Goal: Task Accomplishment & Management: Manage account settings

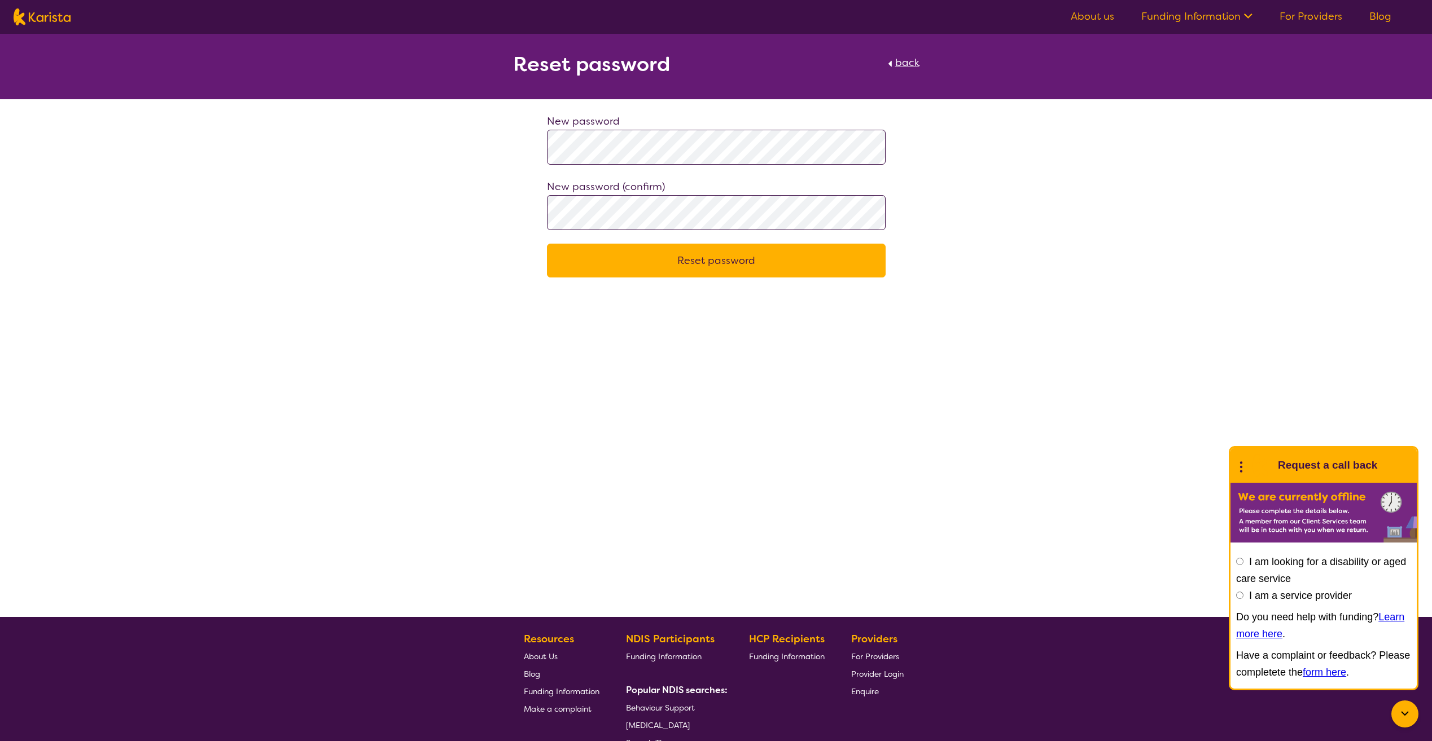
click at [687, 270] on button "Reset password" at bounding box center [716, 261] width 339 height 34
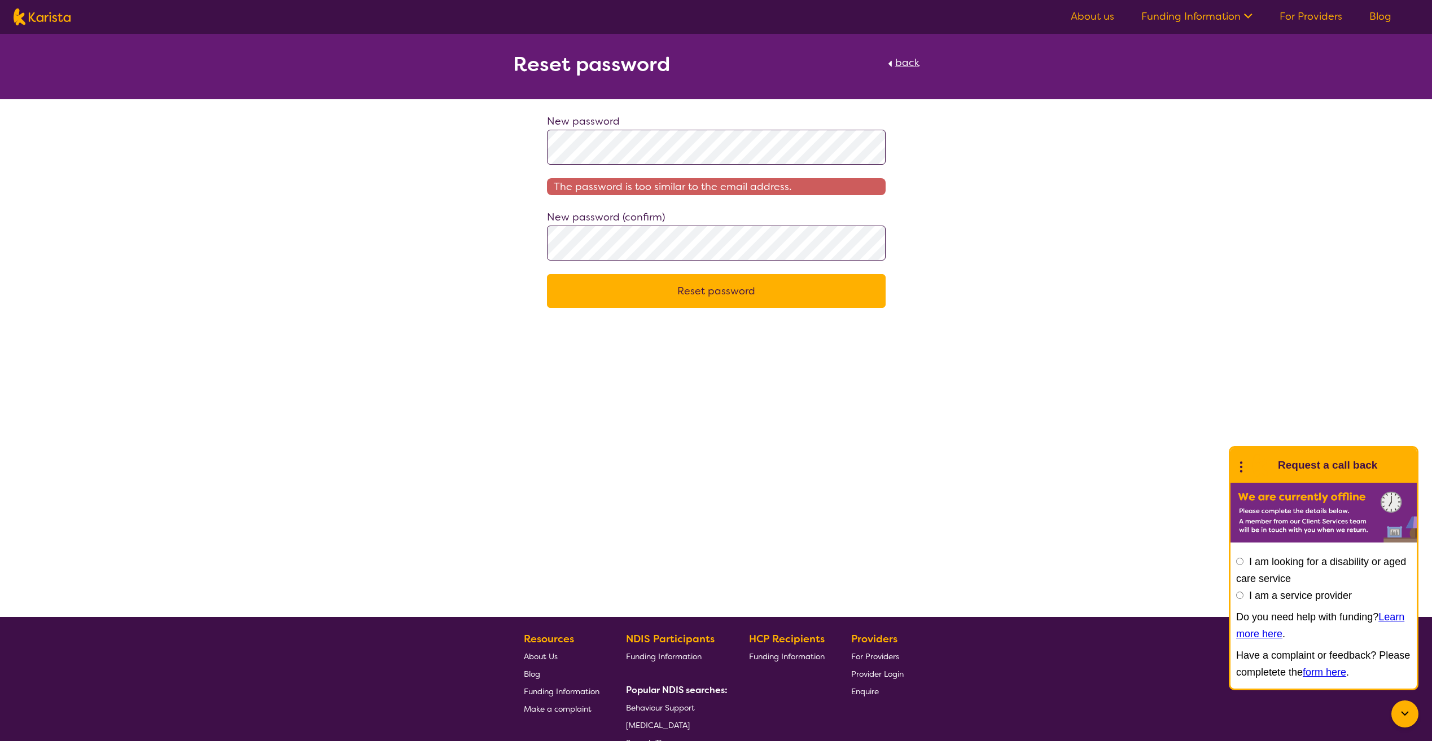
click at [81, 174] on div "New password The password is too similar to the email address. New password (co…" at bounding box center [716, 210] width 1432 height 195
click at [0, 333] on html "About us Funding Information NDIS - National Disability Insurance Scheme HCP - …" at bounding box center [716, 444] width 1432 height 889
click at [639, 301] on button "Reset password" at bounding box center [716, 291] width 339 height 34
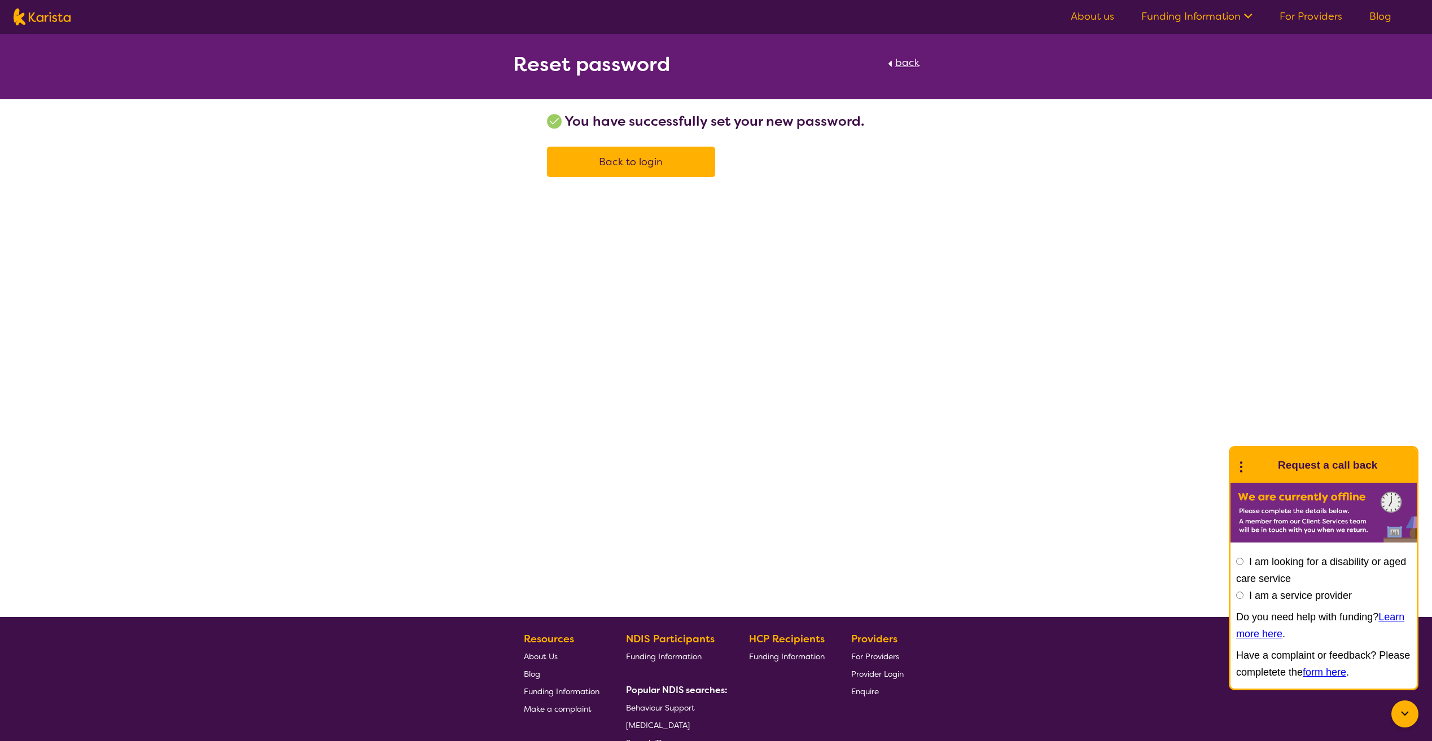
click at [603, 173] on link "Back to login" at bounding box center [631, 162] width 168 height 30
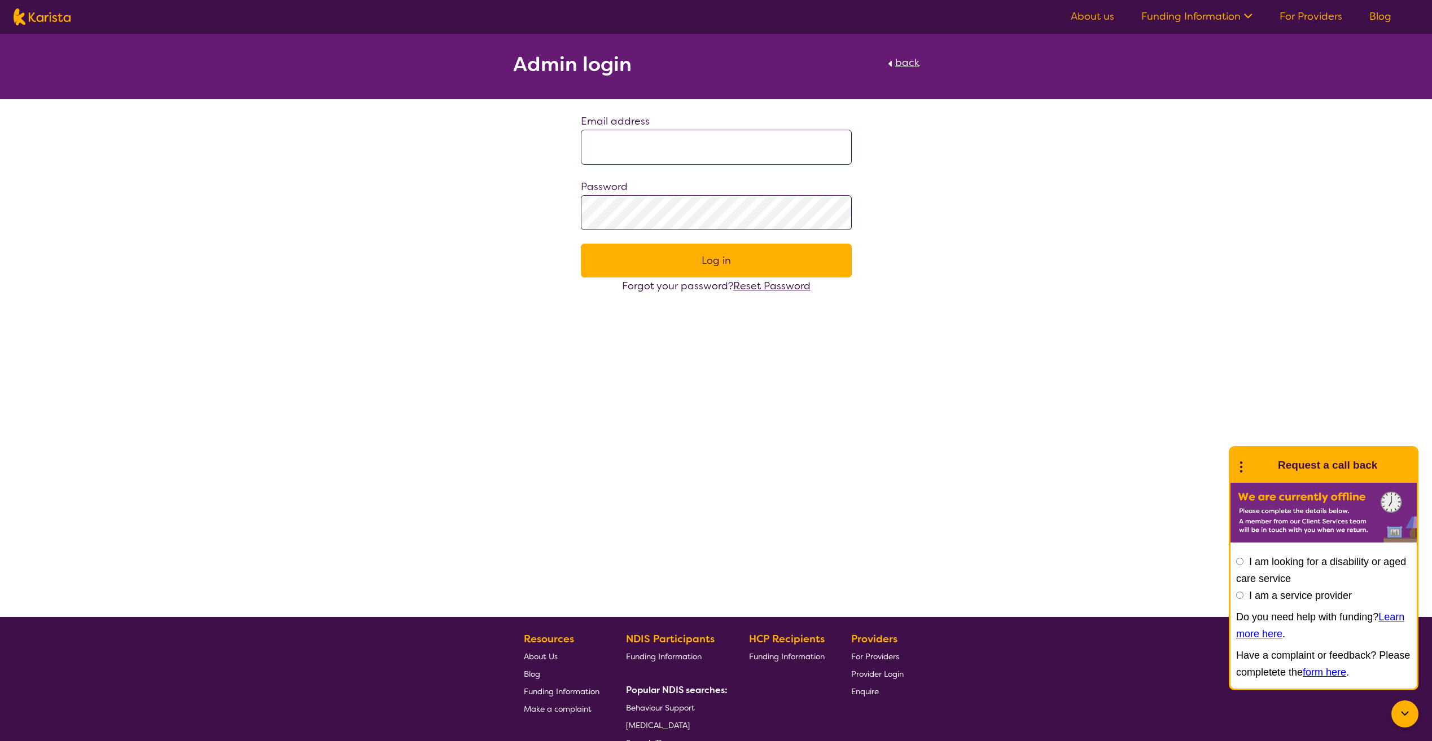
click at [700, 153] on input at bounding box center [716, 147] width 271 height 35
type input "**********"
click at [725, 262] on button "Log in" at bounding box center [716, 261] width 271 height 34
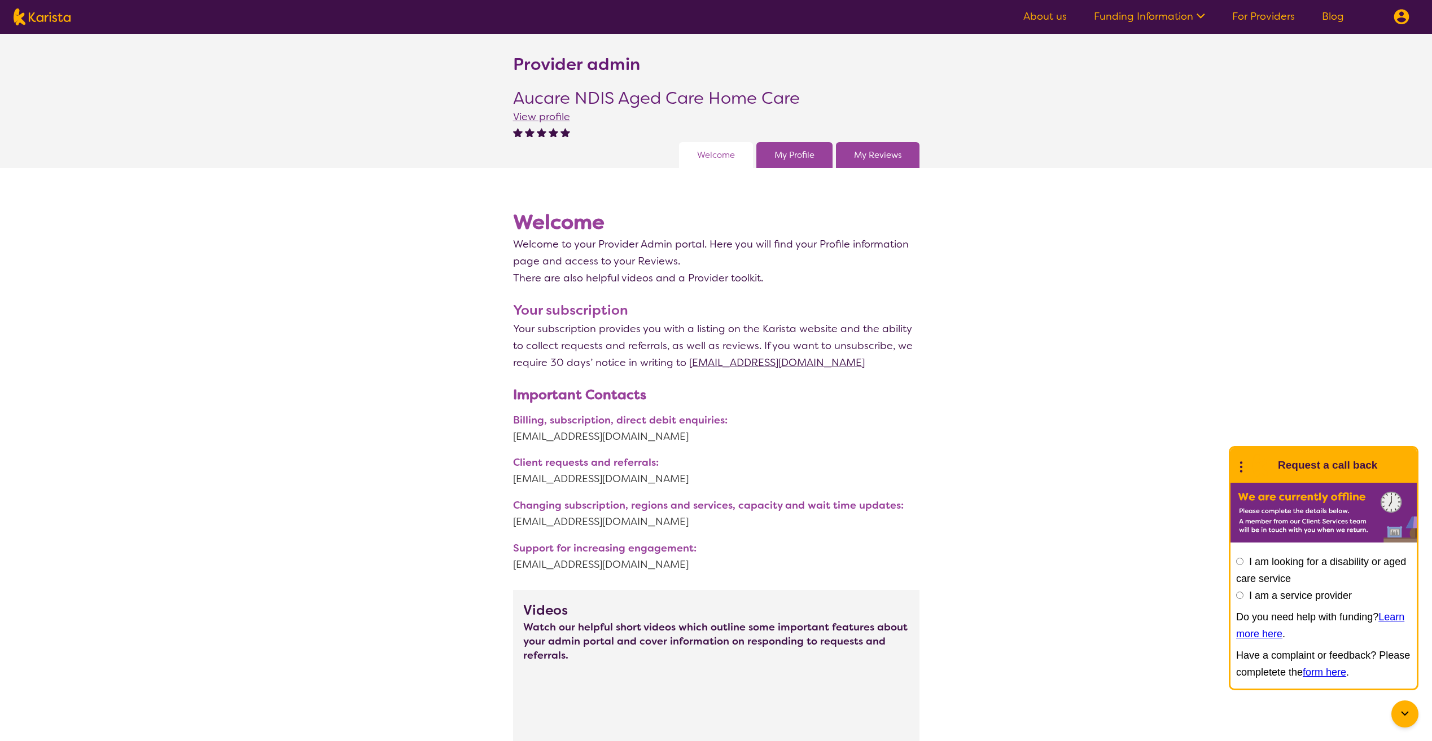
click at [1173, 15] on link "Funding Information" at bounding box center [1149, 17] width 111 height 14
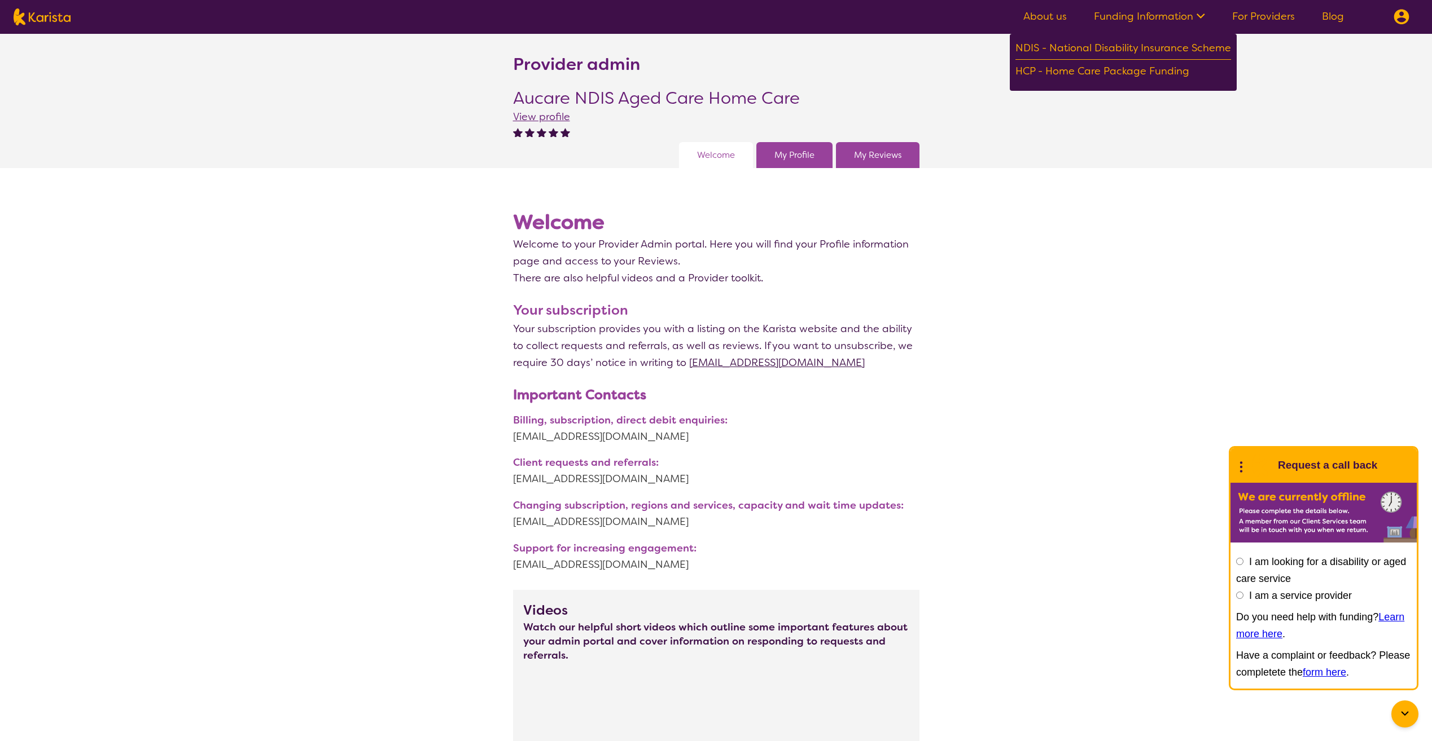
click at [1048, 114] on section "Provider admin Aucare NDIS Aged Care Home Care View profile Welcome My Profile …" at bounding box center [716, 101] width 1432 height 134
click at [1047, 18] on link "About us" at bounding box center [1044, 17] width 43 height 14
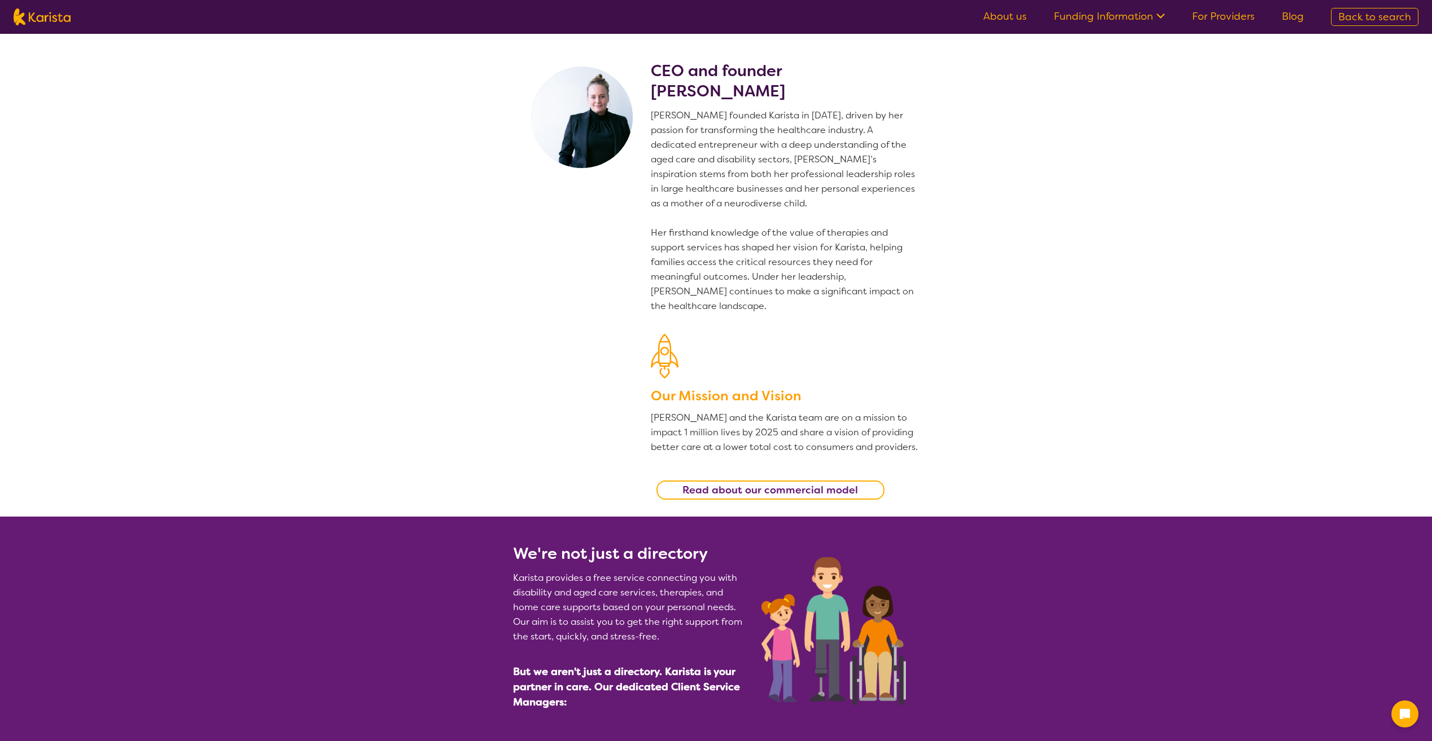
click at [1091, 20] on link "Funding Information" at bounding box center [1109, 17] width 111 height 14
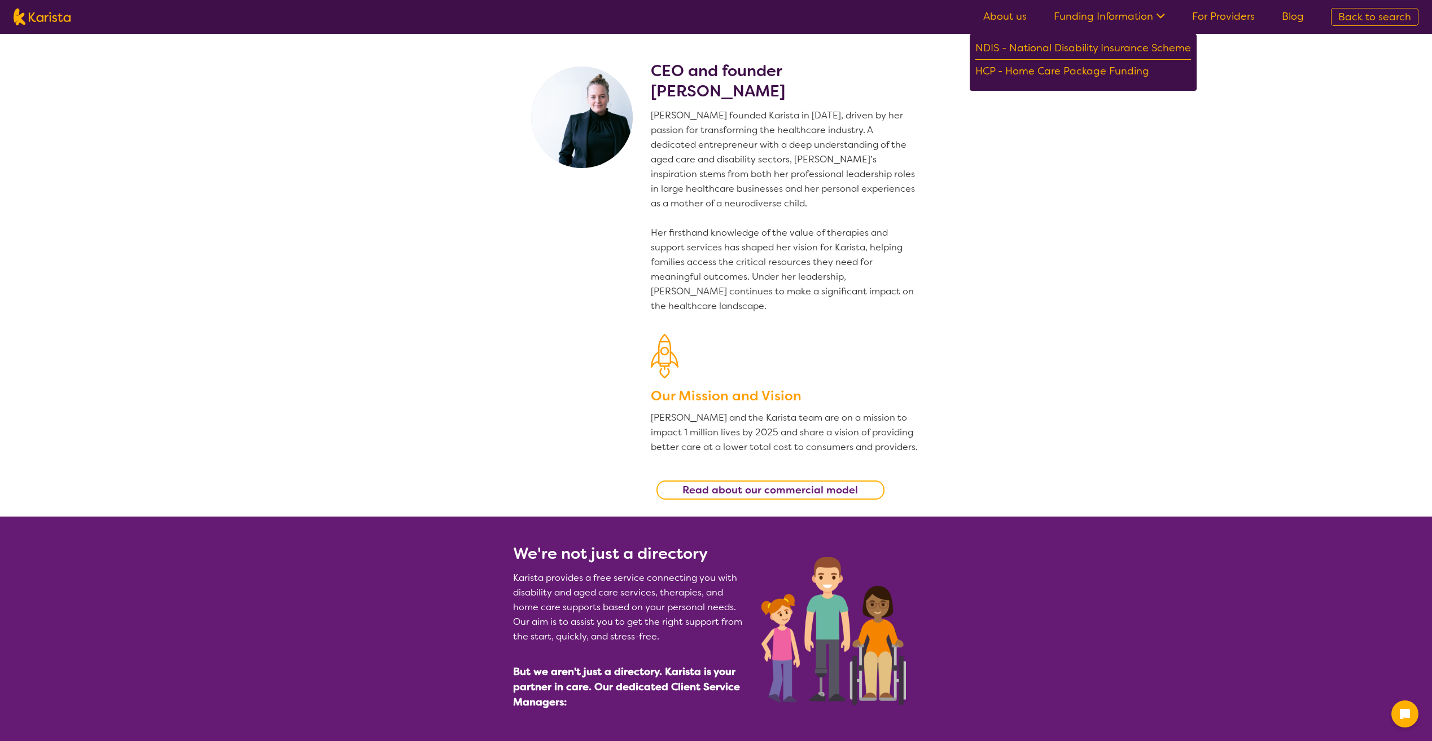
click at [1231, 16] on link "For Providers" at bounding box center [1223, 17] width 63 height 14
click at [1228, 11] on link "For Providers" at bounding box center [1223, 17] width 63 height 14
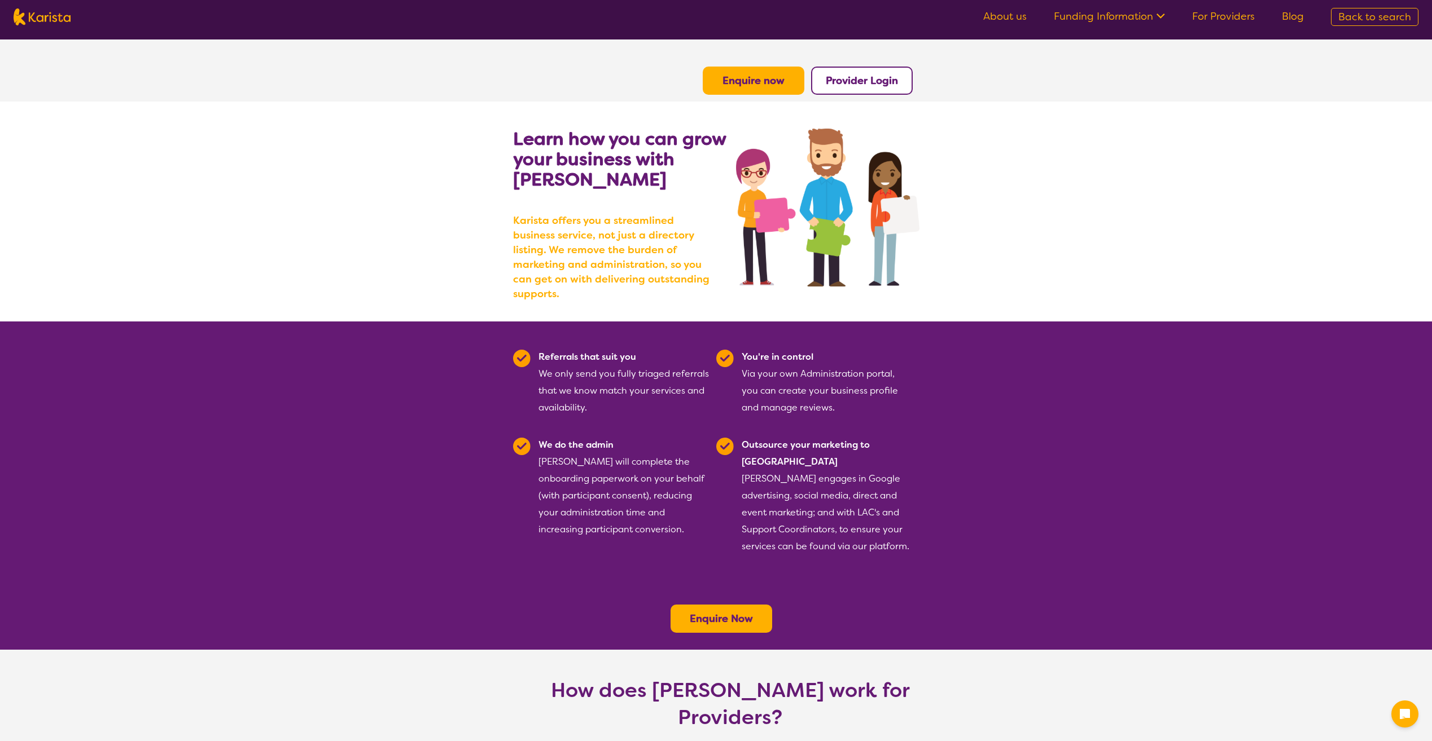
click at [878, 71] on button "Provider Login" at bounding box center [862, 81] width 102 height 28
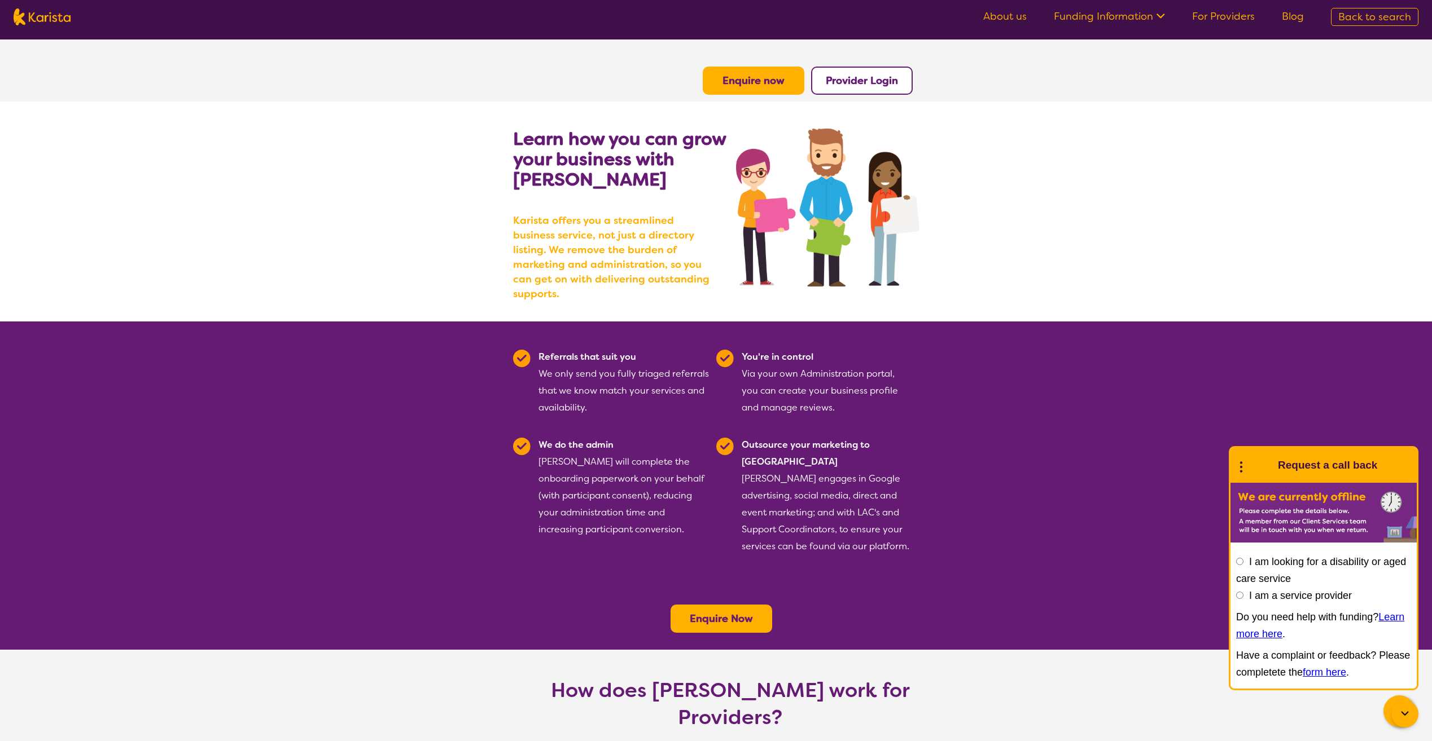
click at [862, 81] on b "Provider Login" at bounding box center [862, 81] width 72 height 14
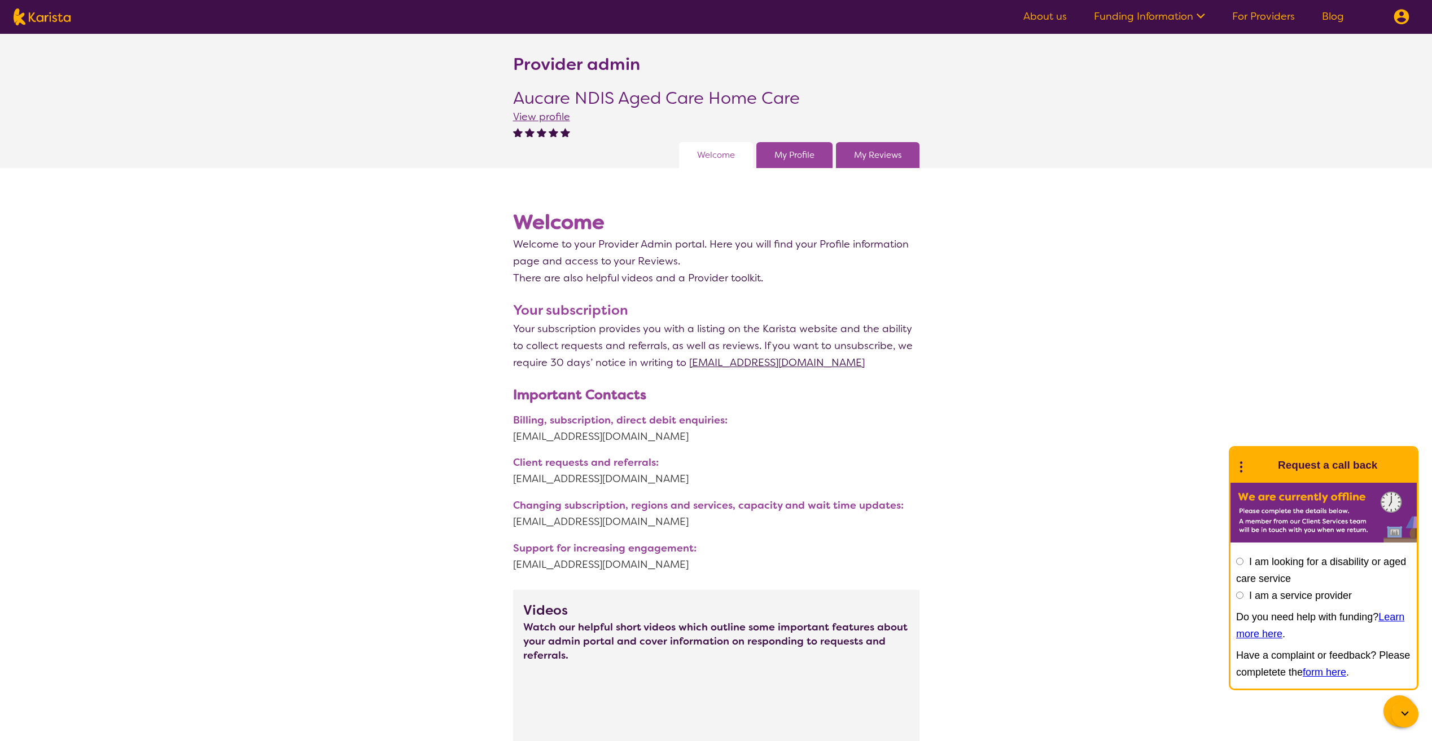
click at [796, 157] on link "My Profile" at bounding box center [794, 155] width 40 height 17
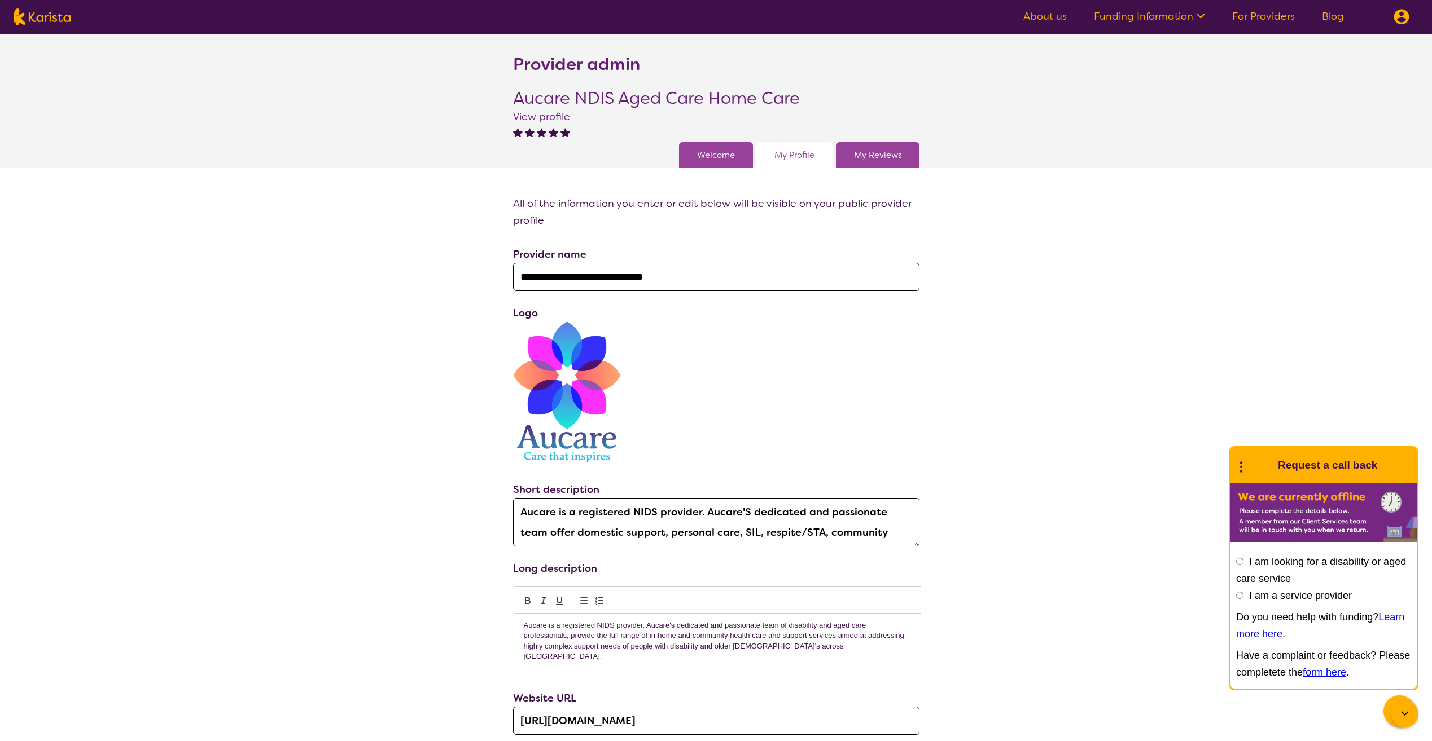
click at [896, 148] on link "My Reviews" at bounding box center [877, 155] width 47 height 17
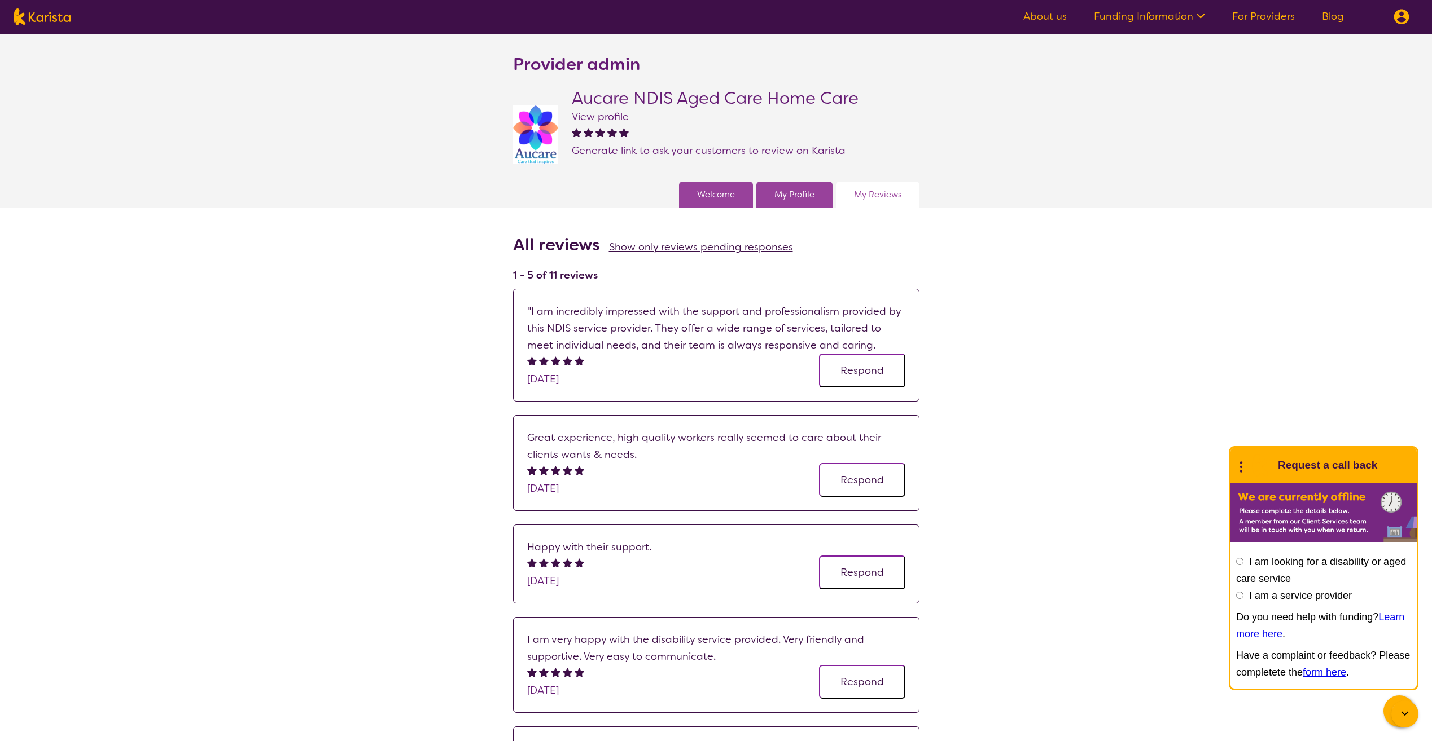
click at [1164, 23] on link "Funding Information" at bounding box center [1149, 17] width 111 height 14
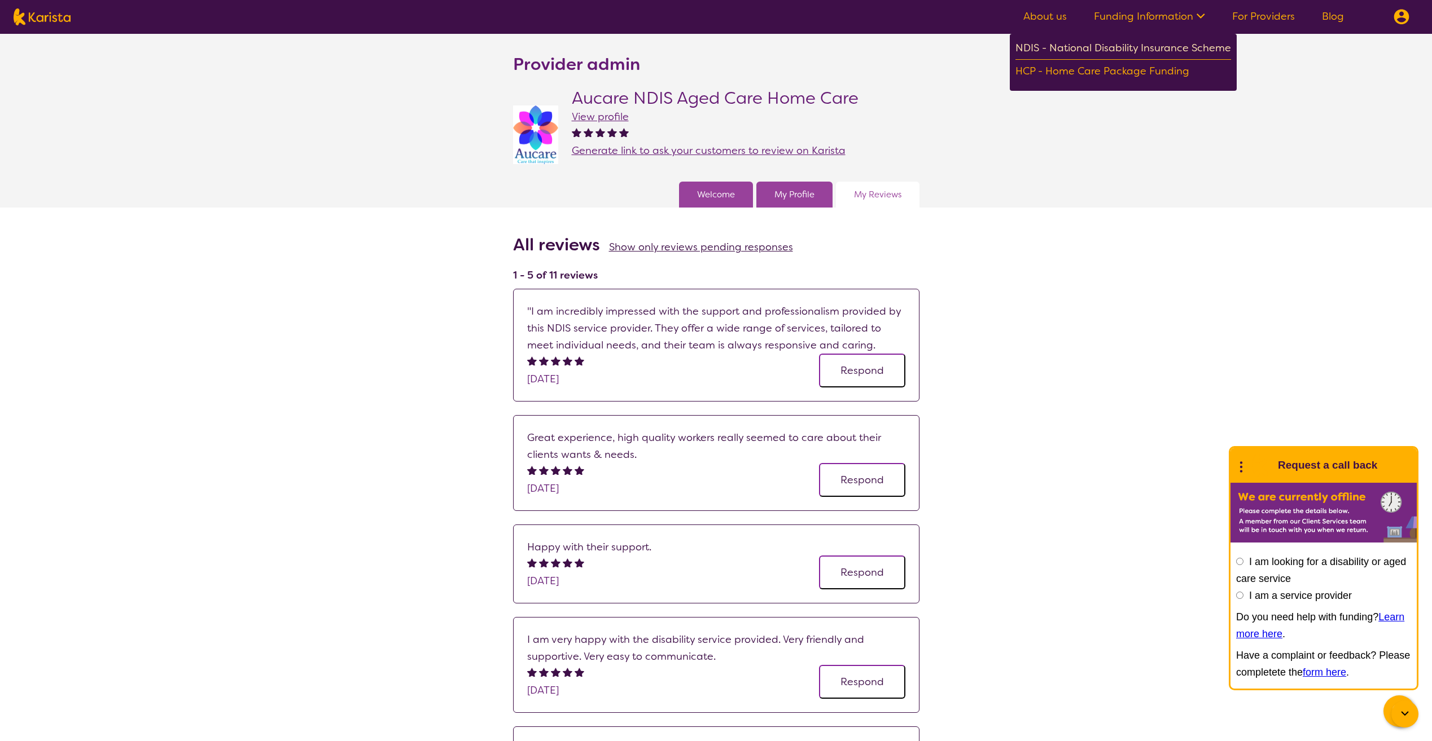
click at [1100, 50] on div "NDIS - National Disability Insurance Scheme" at bounding box center [1123, 49] width 216 height 20
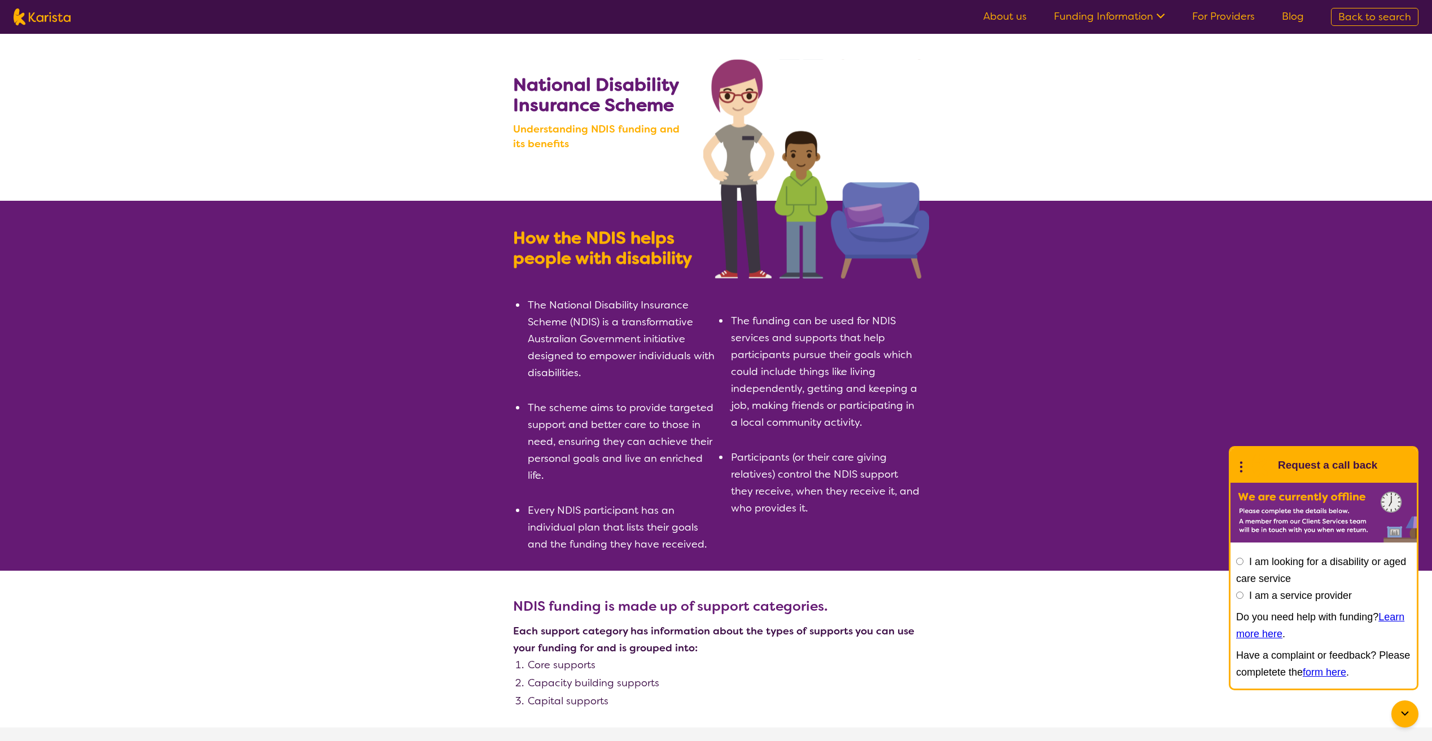
click at [1136, 23] on ul "About us Funding Information NDIS - National Disability Insurance Scheme HCP - …" at bounding box center [1143, 17] width 348 height 18
click at [1132, 19] on link "Funding Information" at bounding box center [1109, 17] width 111 height 14
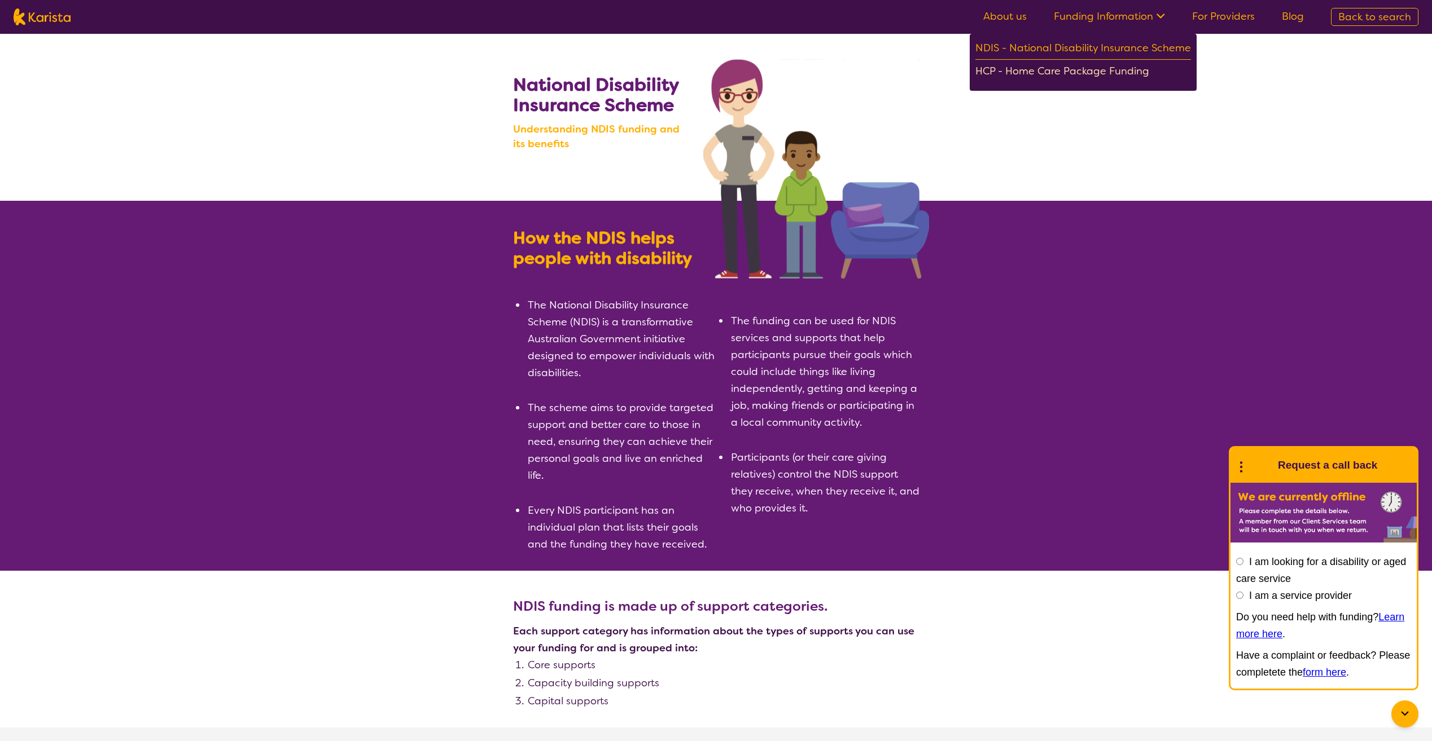
click at [1081, 76] on div "HCP - Home Care Package Funding" at bounding box center [1083, 73] width 216 height 20
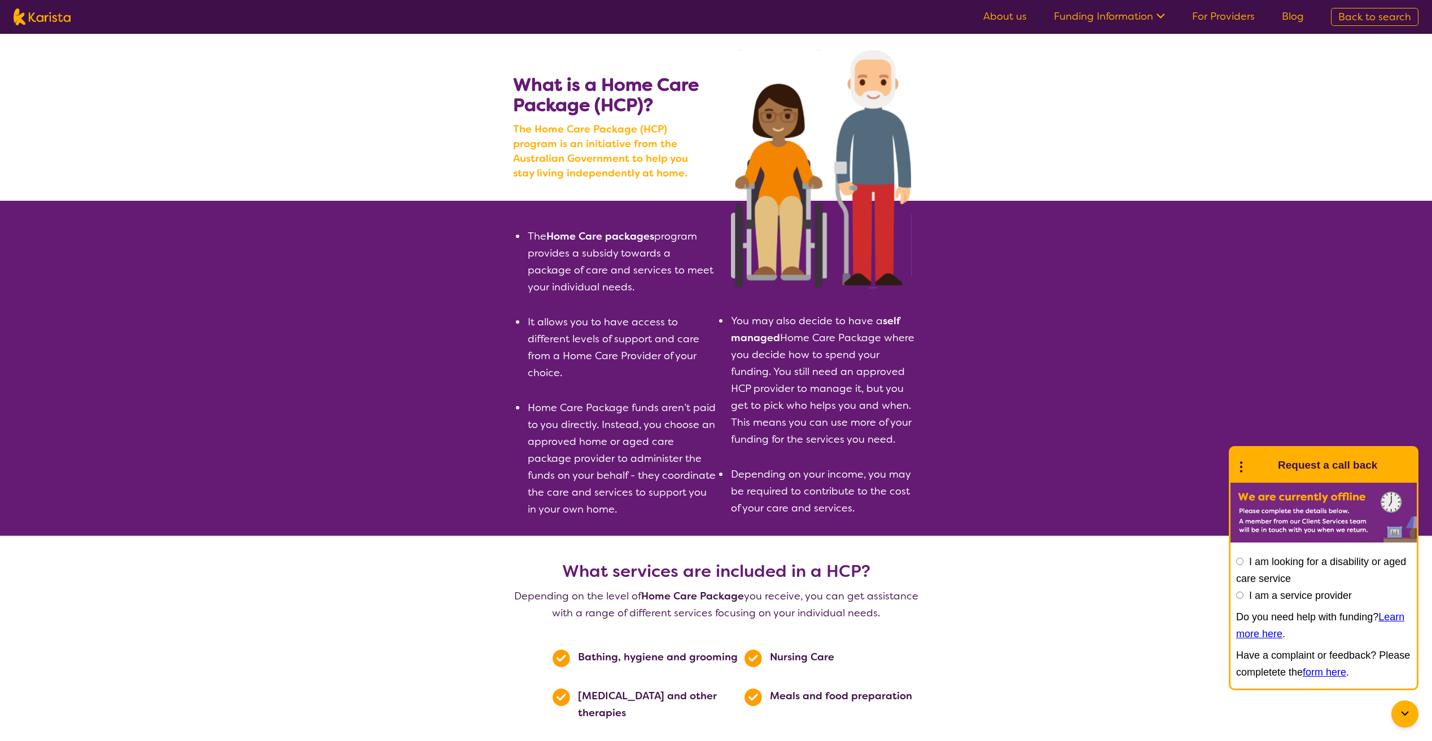
click at [1118, 18] on link "Funding Information" at bounding box center [1109, 17] width 111 height 14
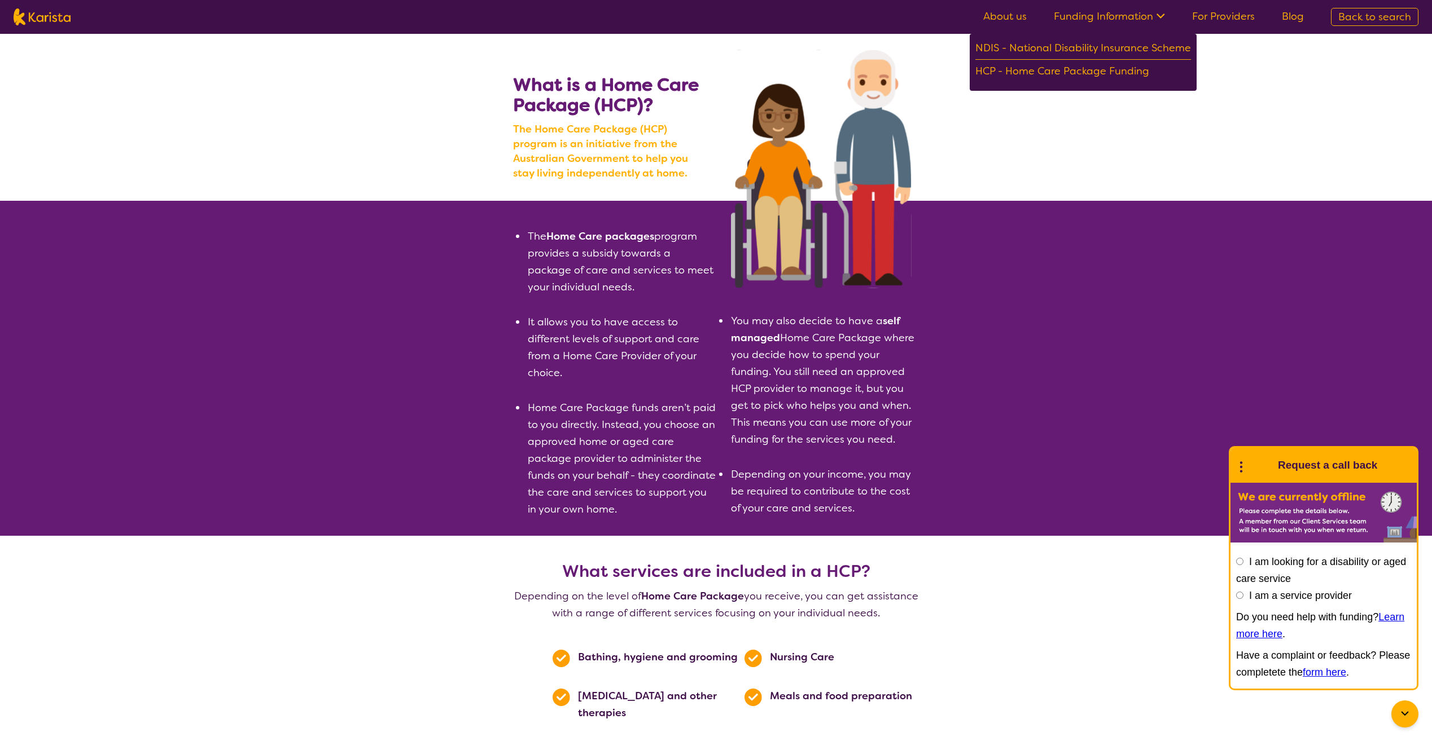
click at [1197, 16] on link "For Providers" at bounding box center [1223, 17] width 63 height 14
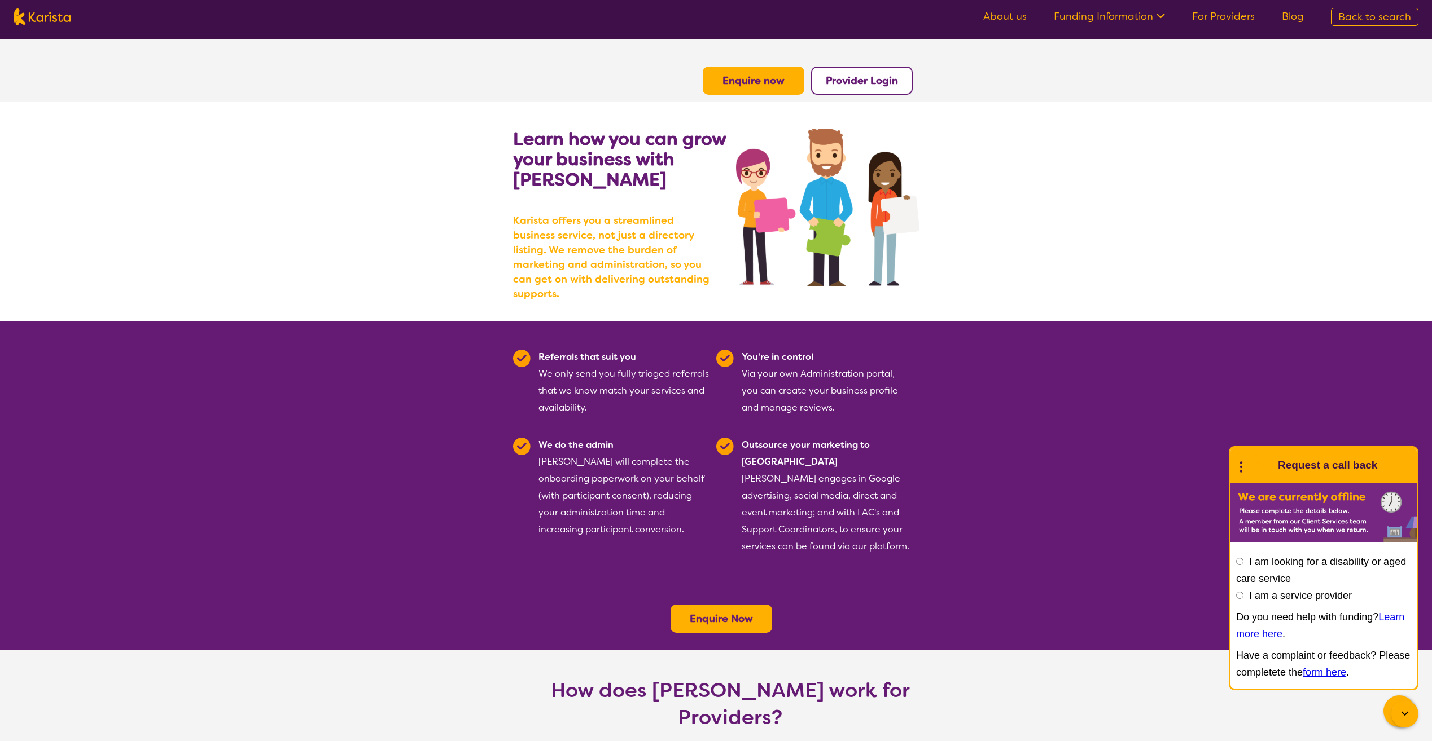
click at [858, 85] on b "Provider Login" at bounding box center [862, 81] width 72 height 14
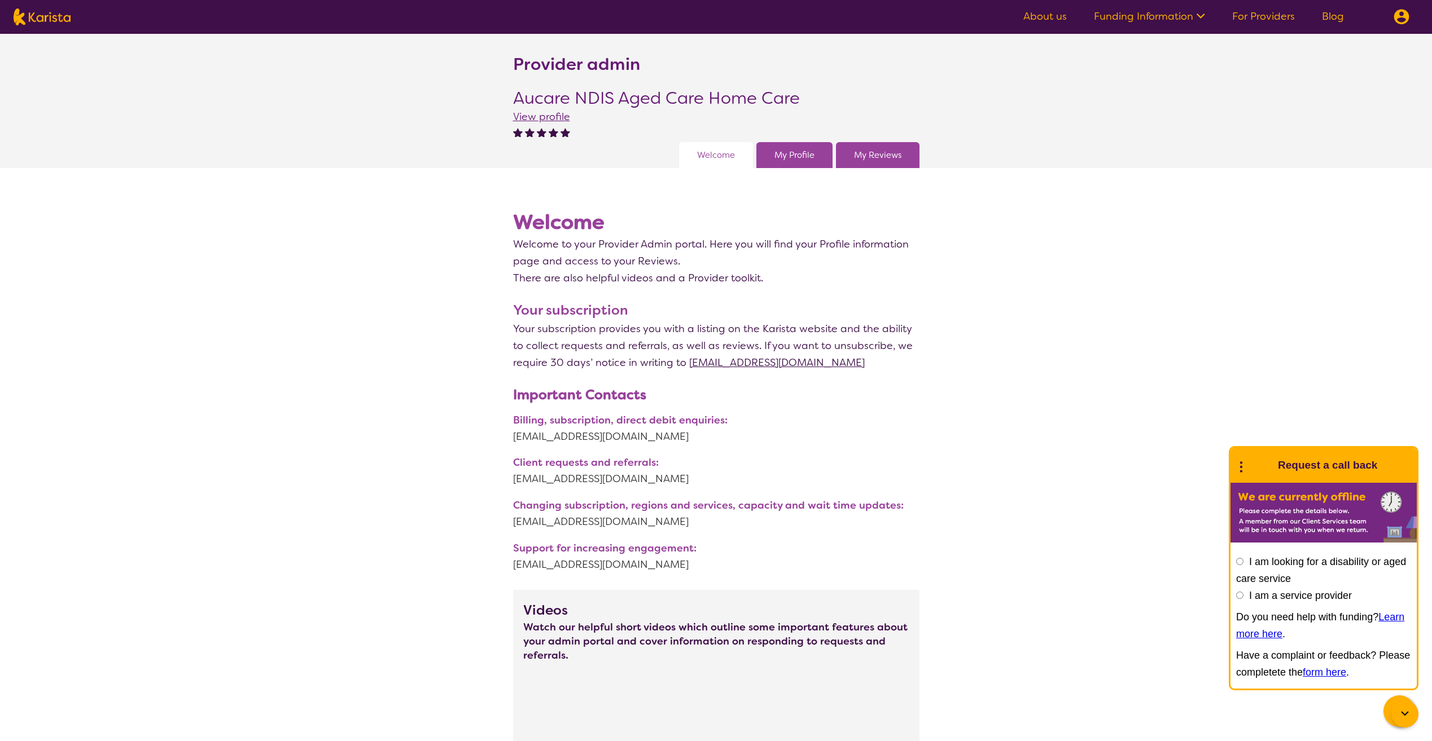
click at [801, 151] on link "My Profile" at bounding box center [794, 155] width 40 height 17
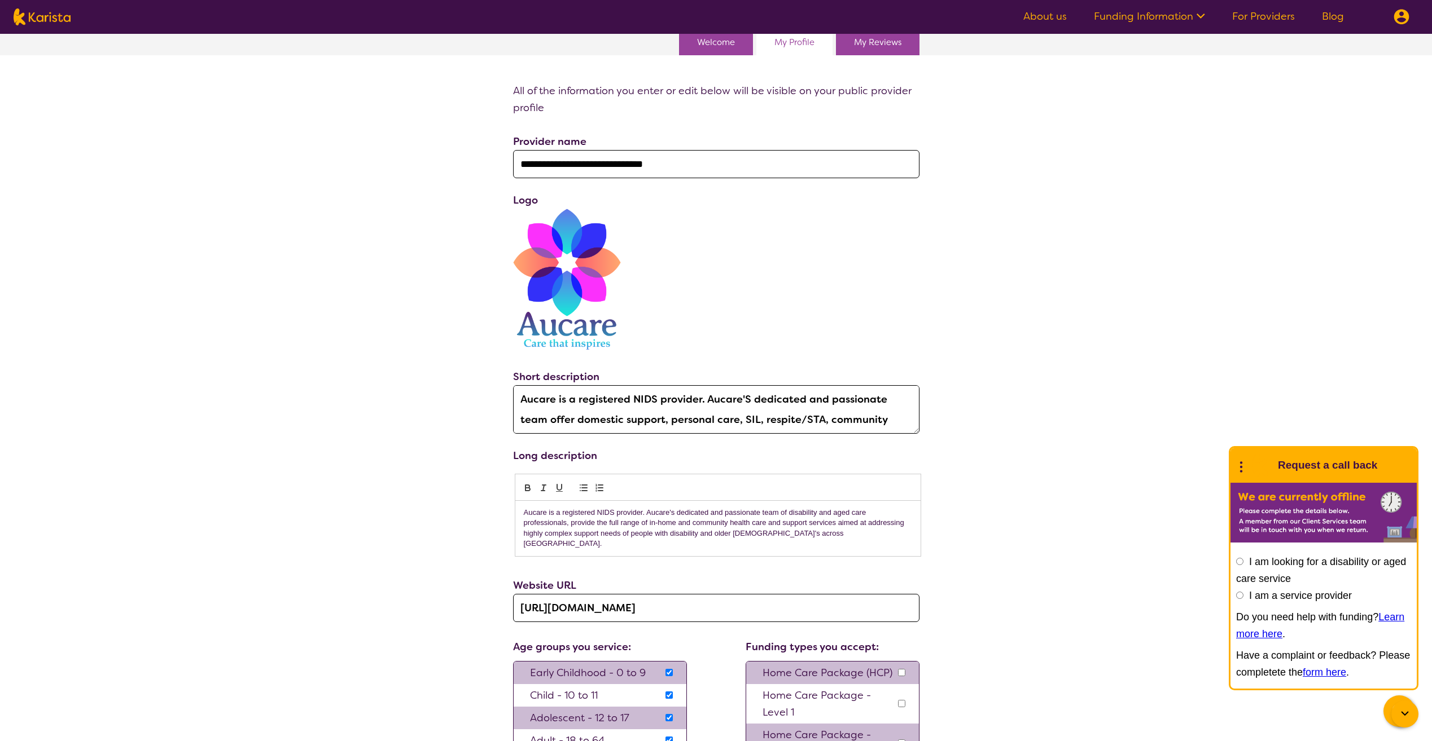
scroll to position [20, 0]
drag, startPoint x: 518, startPoint y: 400, endPoint x: 863, endPoint y: 425, distance: 345.7
click at [863, 425] on textarea "Aucare is a registered NIDS provider. Aucare'S dedicated and passionate team of…" at bounding box center [716, 409] width 406 height 49
click at [293, 166] on div "**********" at bounding box center [716, 595] width 1432 height 1026
